Goal: Task Accomplishment & Management: Use online tool/utility

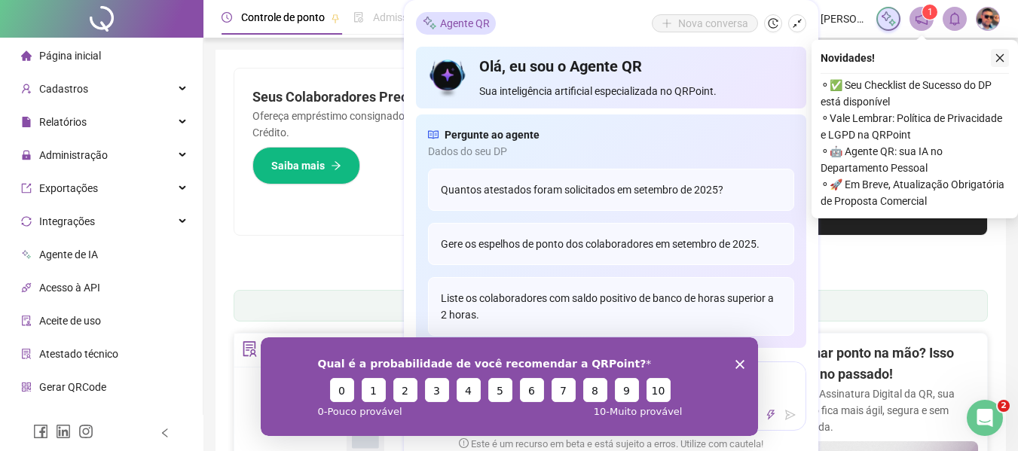
click at [995, 59] on icon "close" at bounding box center [999, 58] width 11 height 11
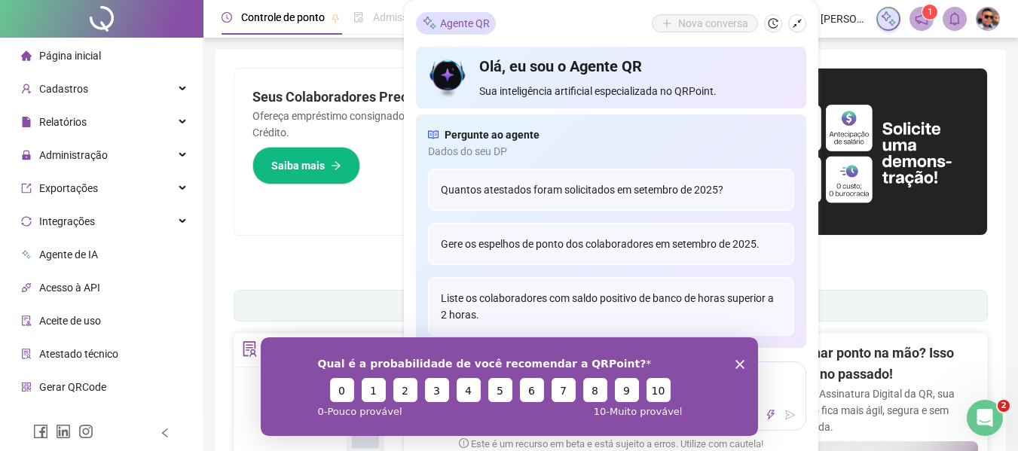
click at [374, 7] on div "Admissão digital" at bounding box center [401, 17] width 97 height 35
click at [910, 25] on span "1" at bounding box center [921, 19] width 24 height 24
click at [918, 25] on icon "notification" at bounding box center [921, 19] width 14 height 14
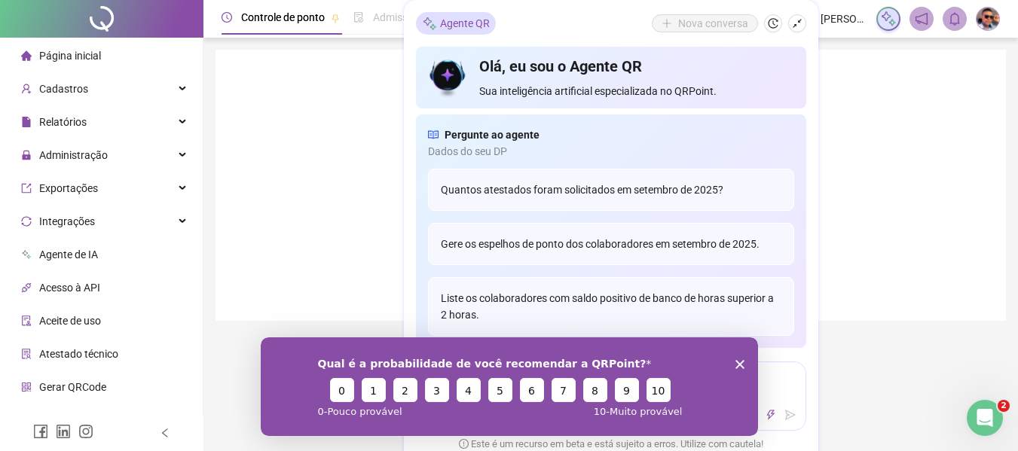
click at [737, 361] on polygon "Encerrar pesquisa" at bounding box center [738, 363] width 9 height 9
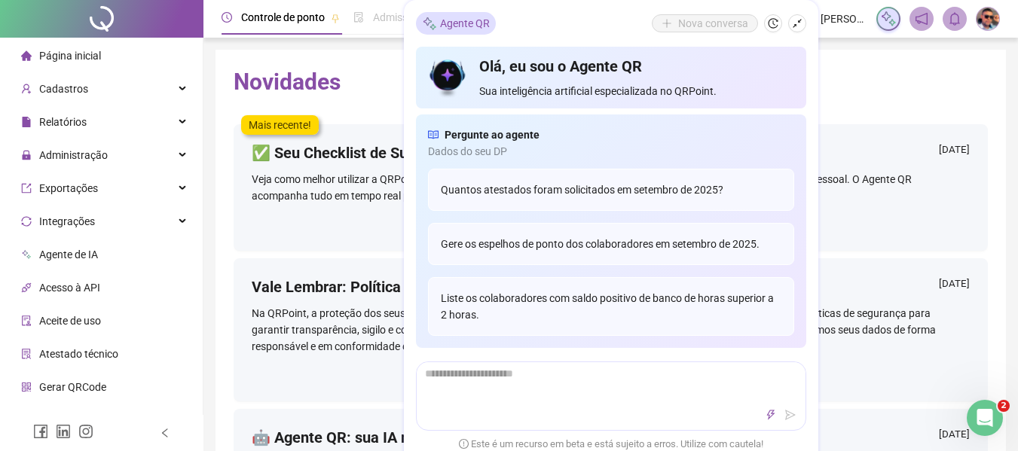
click at [795, 25] on icon "shrink" at bounding box center [796, 23] width 9 height 9
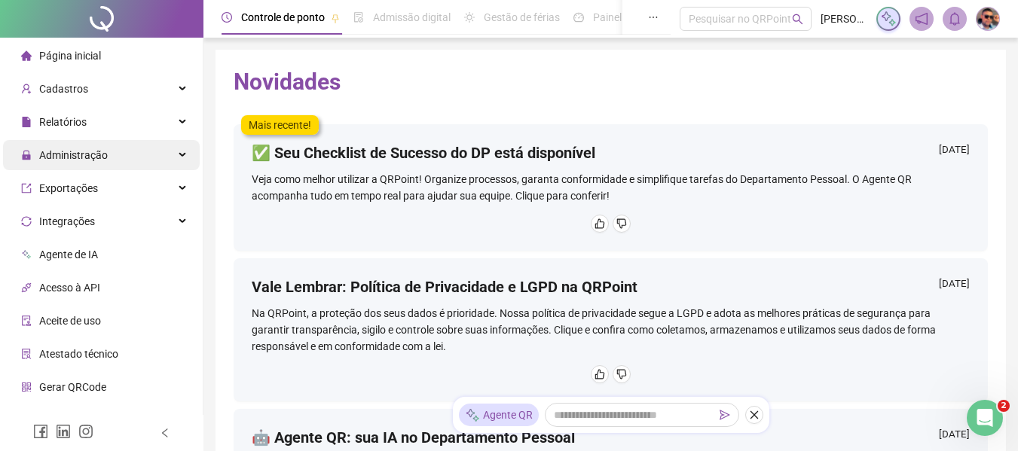
click at [130, 151] on div "Administração" at bounding box center [101, 155] width 197 height 30
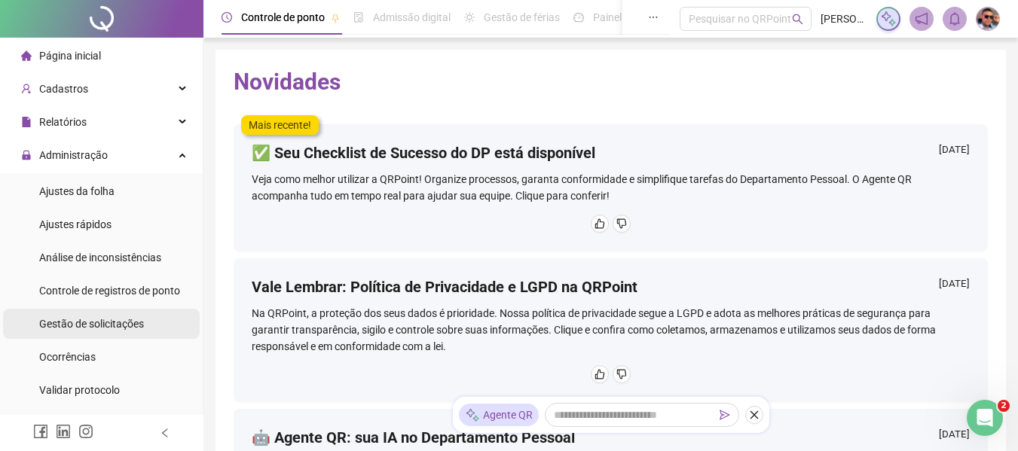
click at [157, 332] on li "Gestão de solicitações" at bounding box center [101, 324] width 197 height 30
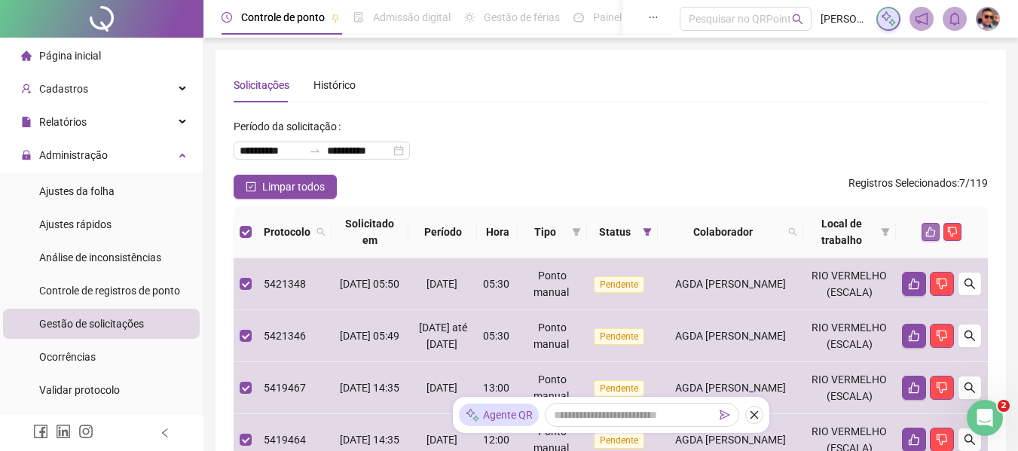
click at [923, 231] on button "button" at bounding box center [930, 232] width 18 height 18
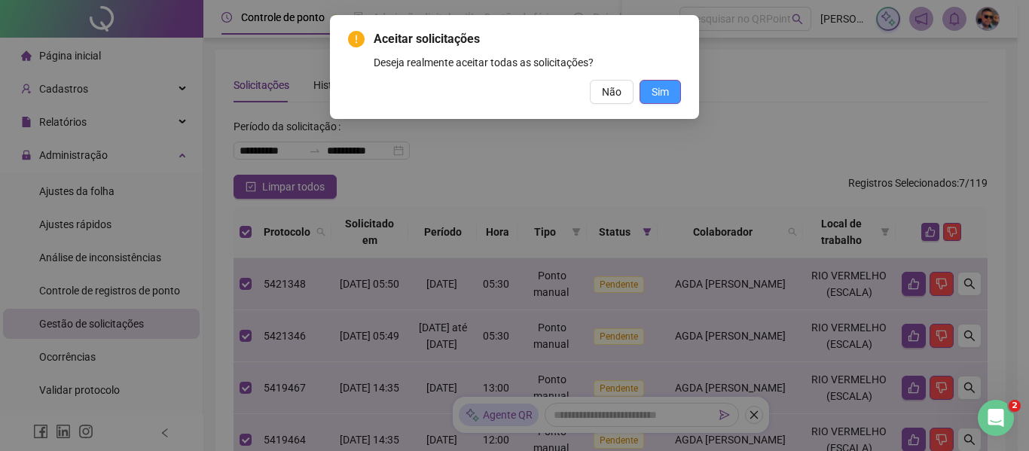
click at [679, 85] on button "Sim" at bounding box center [660, 92] width 41 height 24
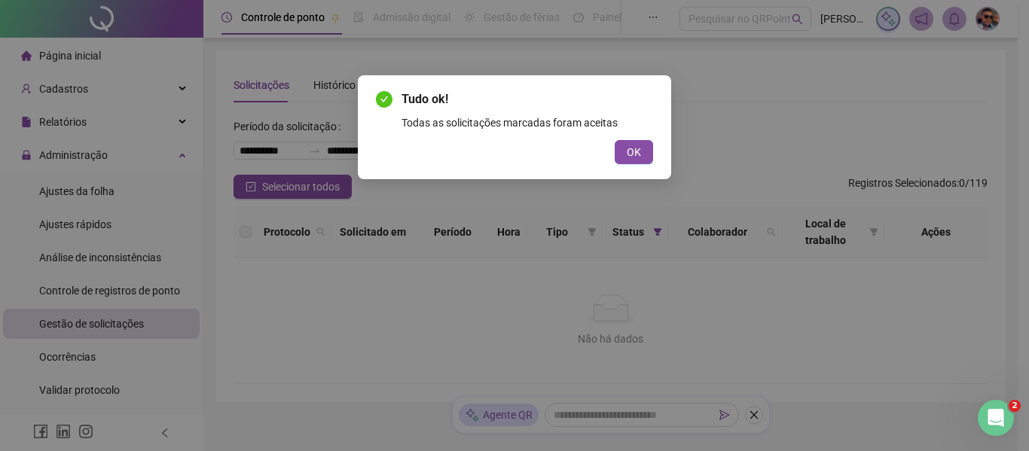
click at [642, 139] on div "Tudo ok! Todas as solicitações marcadas foram aceitas OK" at bounding box center [514, 127] width 277 height 74
click at [635, 147] on span "OK" at bounding box center [634, 152] width 14 height 17
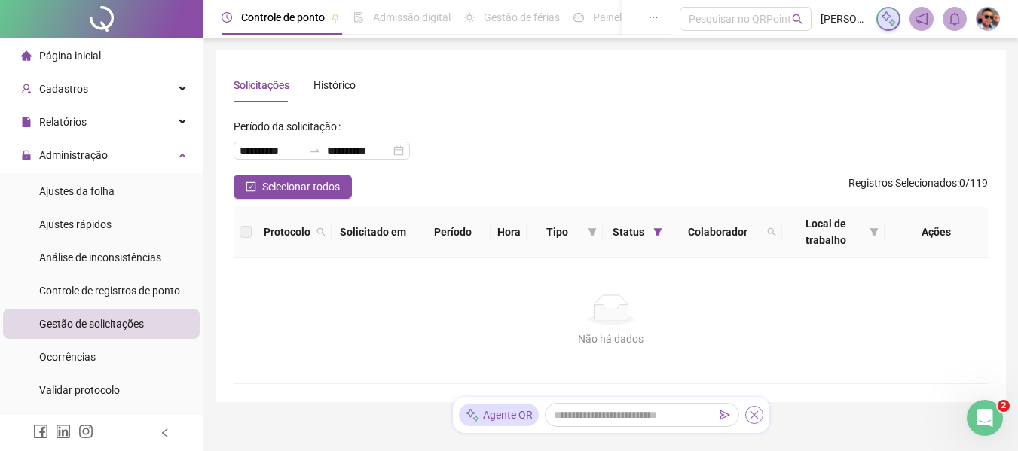
click at [754, 409] on button "button" at bounding box center [754, 415] width 18 height 18
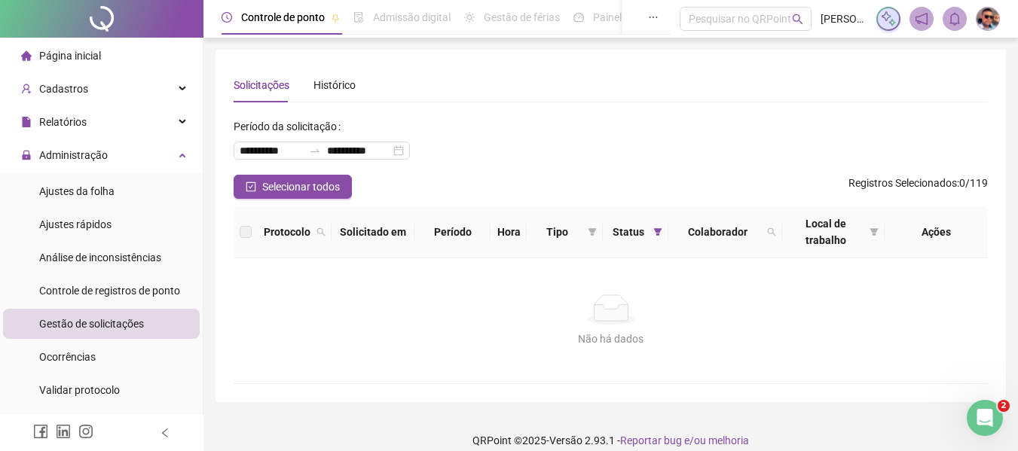
click at [169, 325] on li "Gestão de solicitações" at bounding box center [101, 324] width 197 height 30
click at [144, 218] on li "Ajustes rápidos" at bounding box center [101, 224] width 197 height 30
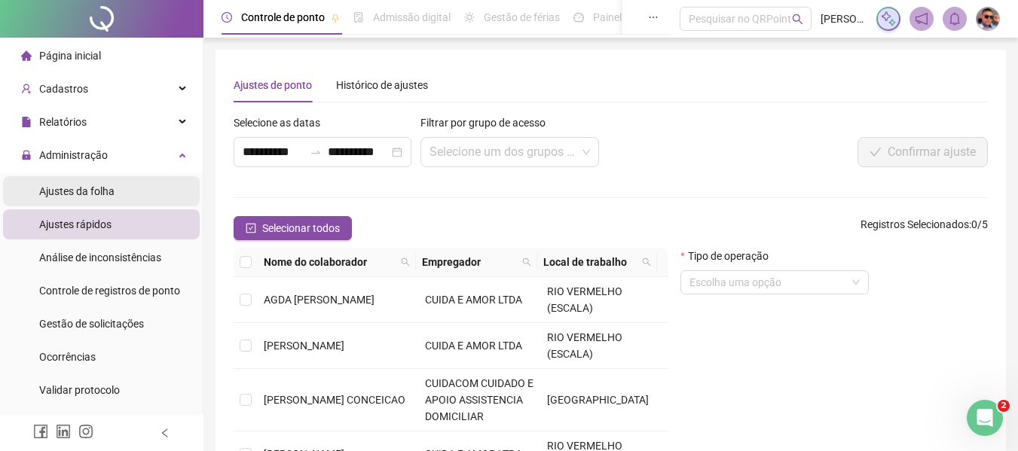
click at [140, 182] on li "Ajustes da folha" at bounding box center [101, 191] width 197 height 30
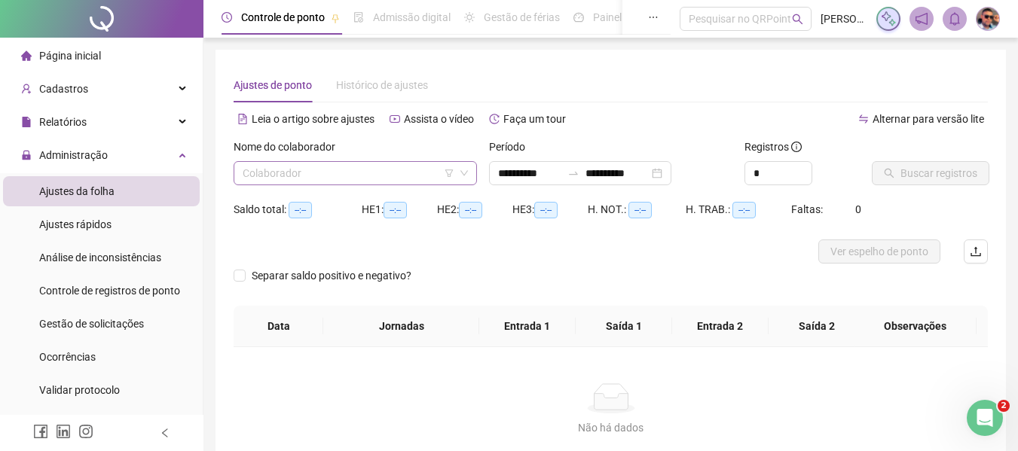
type input "**********"
click at [420, 169] on input "search" at bounding box center [349, 173] width 212 height 23
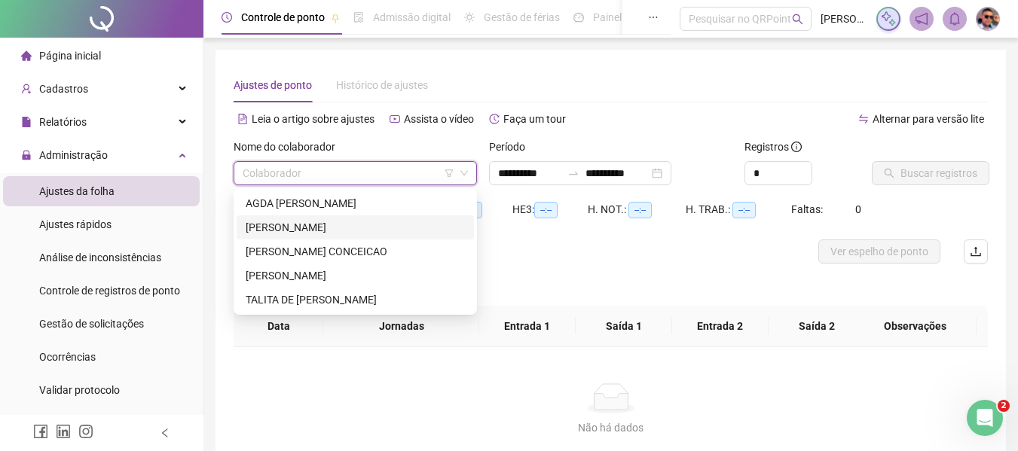
click at [395, 224] on div "[PERSON_NAME]" at bounding box center [355, 227] width 219 height 17
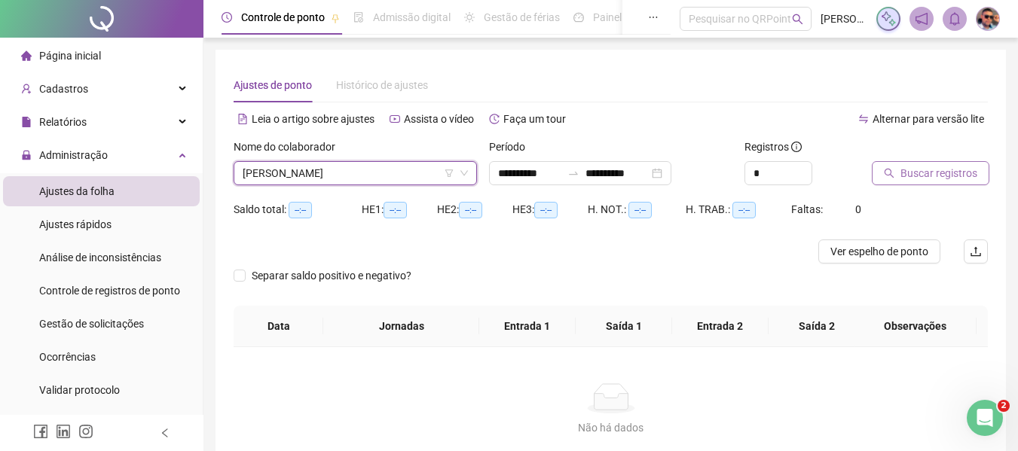
click at [924, 180] on span "Buscar registros" at bounding box center [938, 173] width 77 height 17
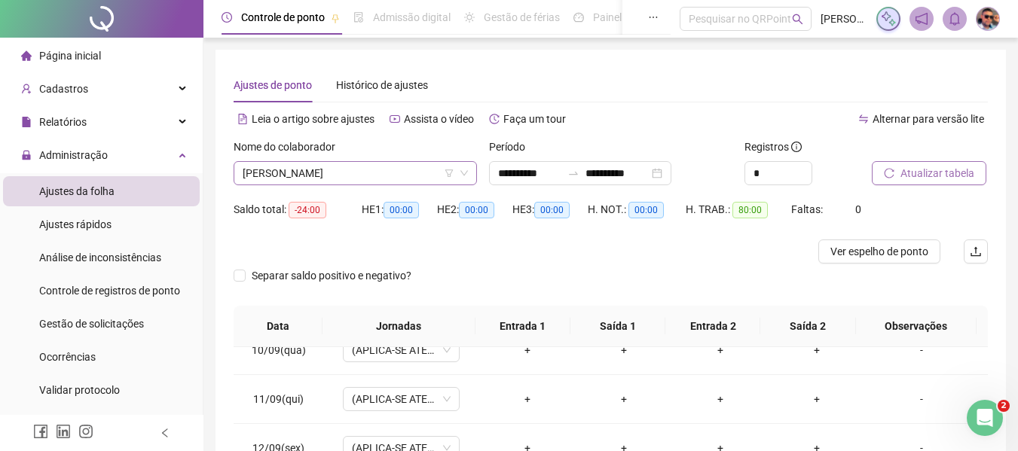
click at [293, 172] on span "[PERSON_NAME]" at bounding box center [355, 173] width 225 height 23
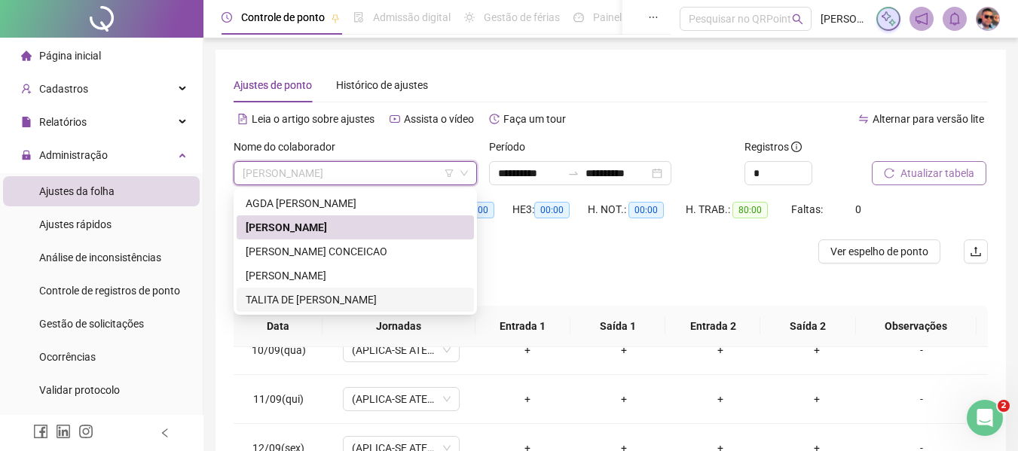
click at [336, 298] on div "TALITA DE [PERSON_NAME]" at bounding box center [355, 300] width 219 height 17
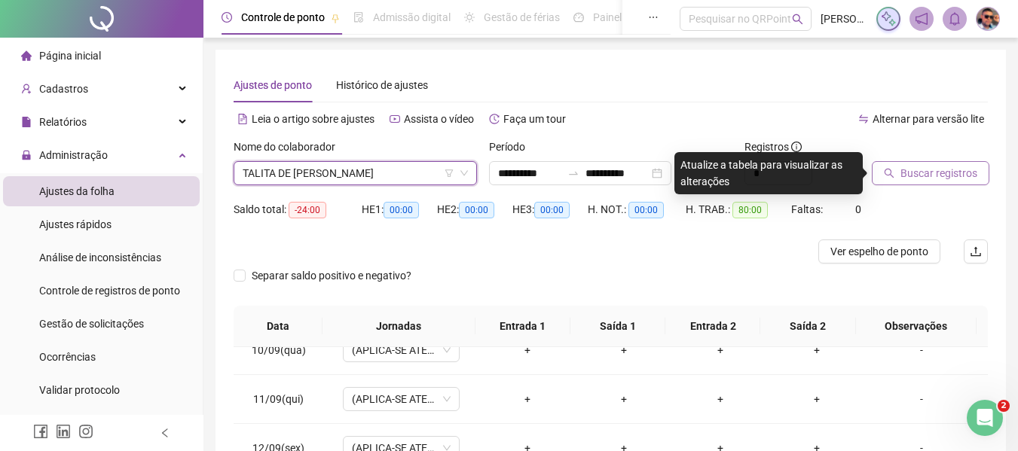
click at [924, 173] on span "Buscar registros" at bounding box center [938, 173] width 77 height 17
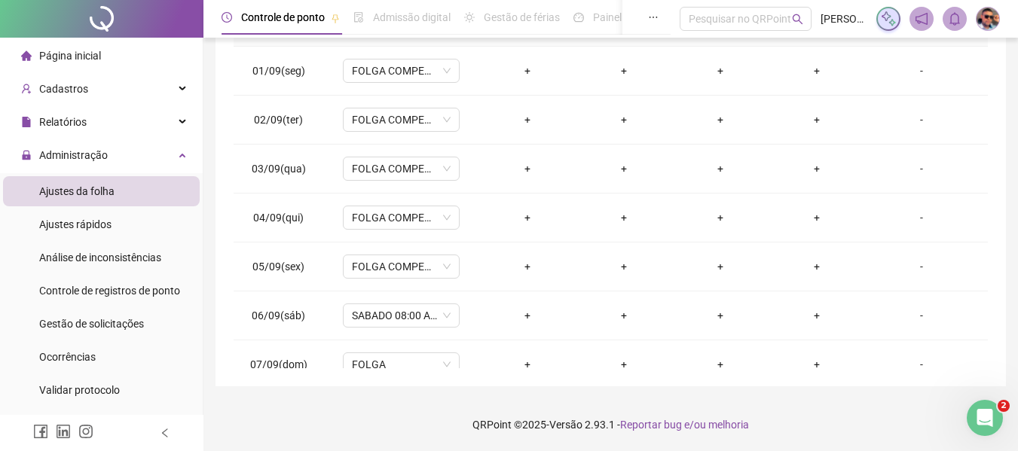
click at [113, 198] on div "Ajustes da folha" at bounding box center [76, 191] width 75 height 30
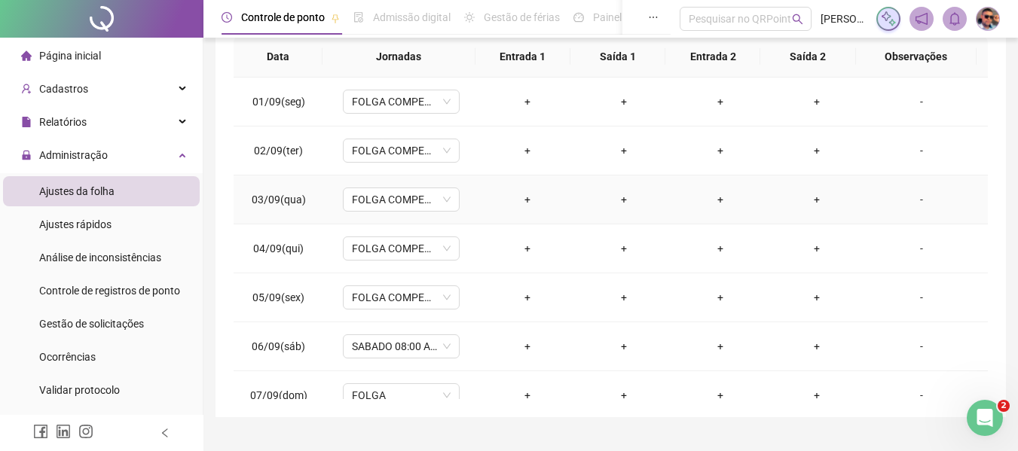
scroll to position [75, 0]
